Goal: Unclear

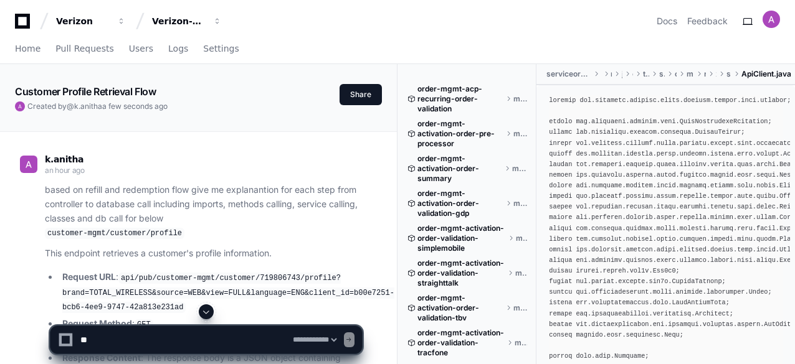
select select "*********"
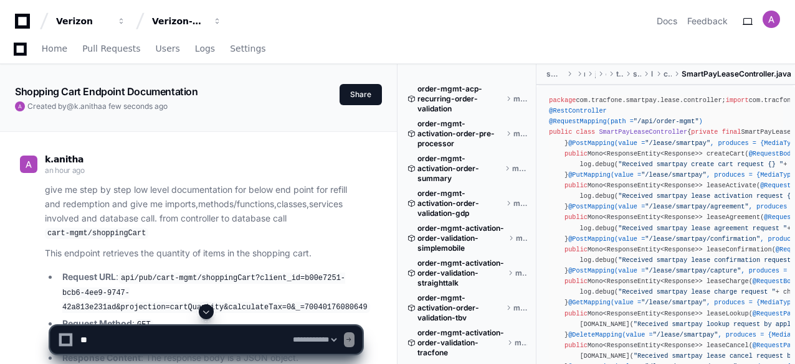
select select "*********"
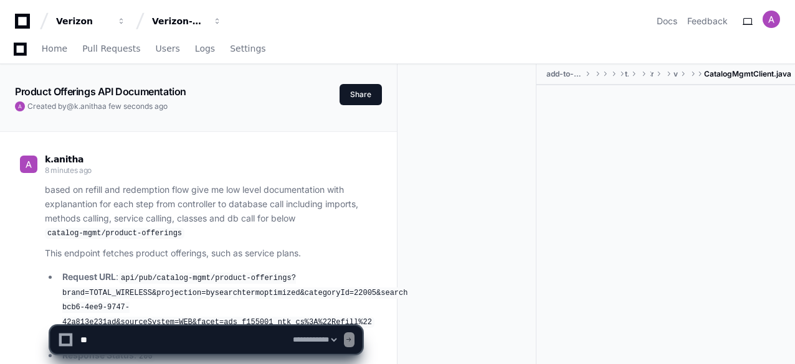
select select "*********"
